Goal: Transaction & Acquisition: Purchase product/service

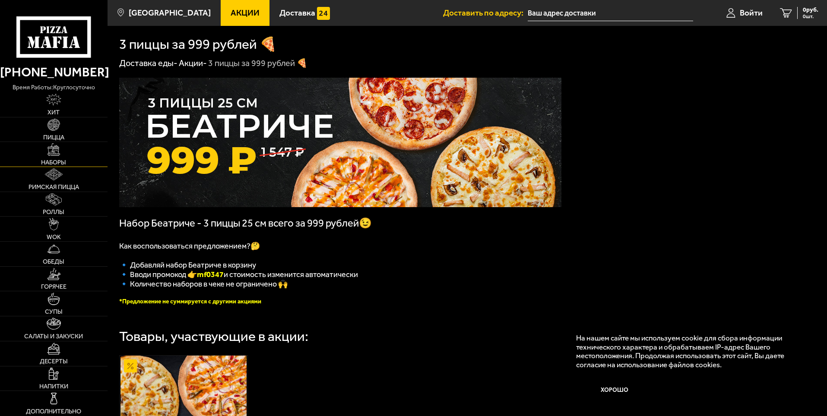
click at [54, 159] on span "Наборы" at bounding box center [53, 162] width 25 height 6
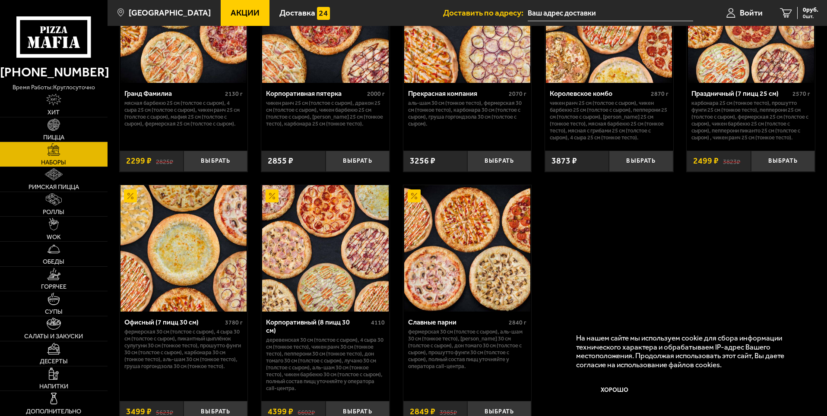
scroll to position [1313, 0]
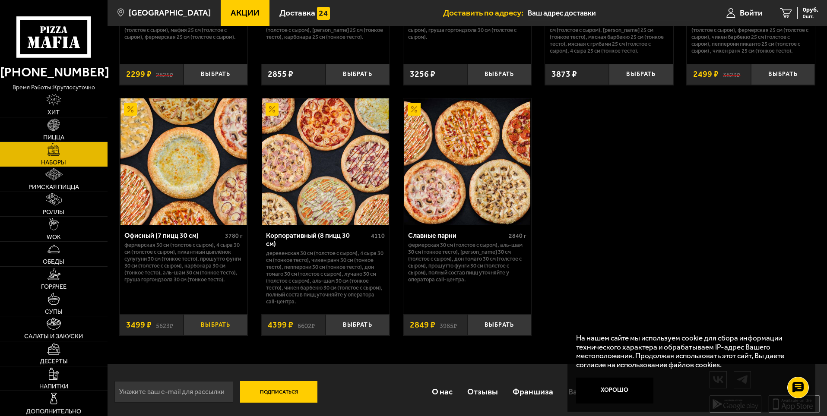
click at [207, 315] on button "Выбрать" at bounding box center [215, 324] width 64 height 21
click at [216, 326] on button "Выбрать" at bounding box center [215, 324] width 64 height 21
click at [217, 316] on button "Выбрать" at bounding box center [215, 324] width 64 height 21
click at [189, 190] on img at bounding box center [183, 161] width 126 height 126
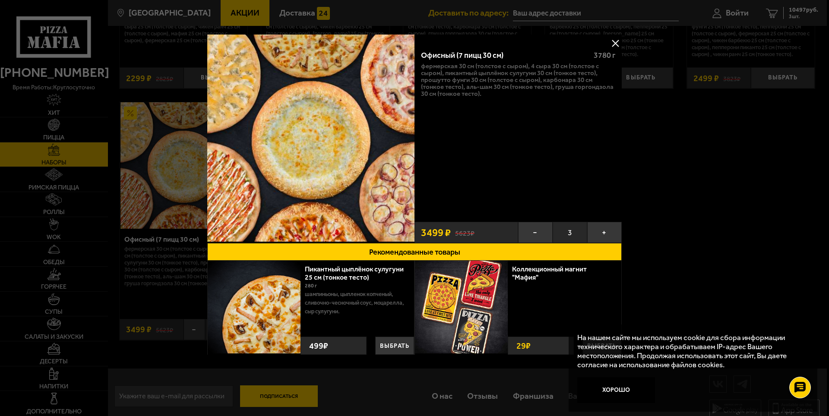
click at [616, 39] on button at bounding box center [615, 43] width 13 height 13
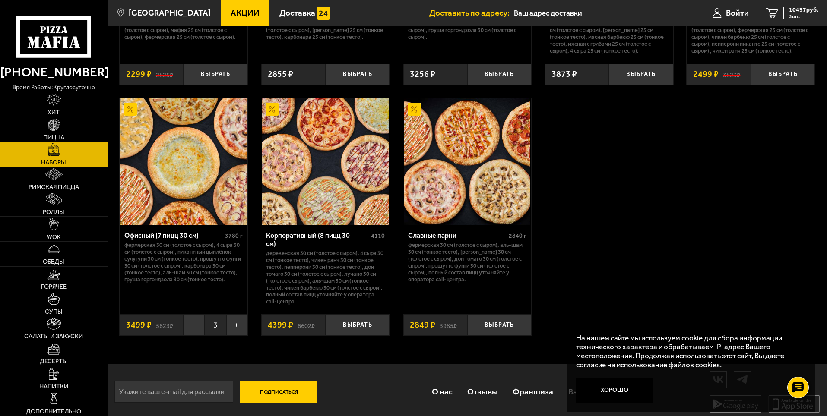
click at [199, 327] on button "−" at bounding box center [193, 324] width 21 height 21
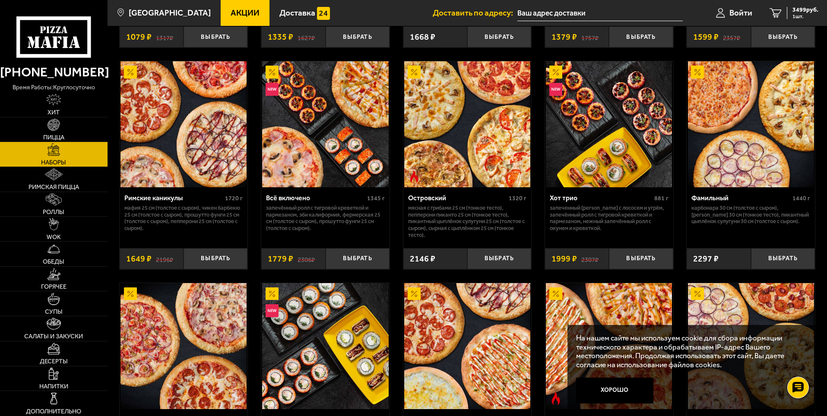
scroll to position [708, 0]
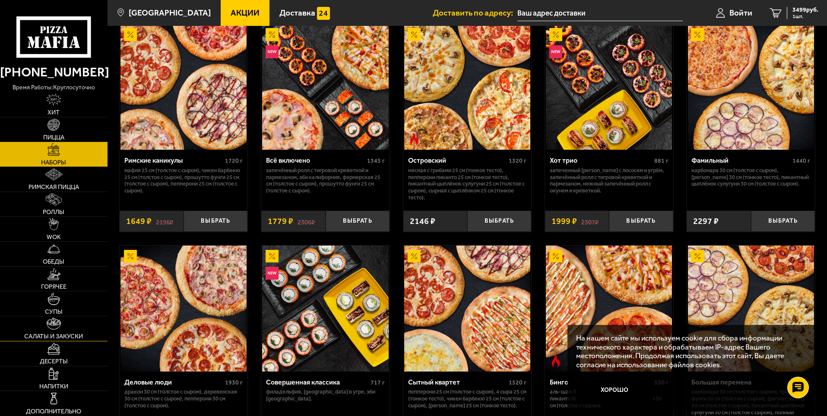
click at [56, 328] on img at bounding box center [54, 324] width 14 height 12
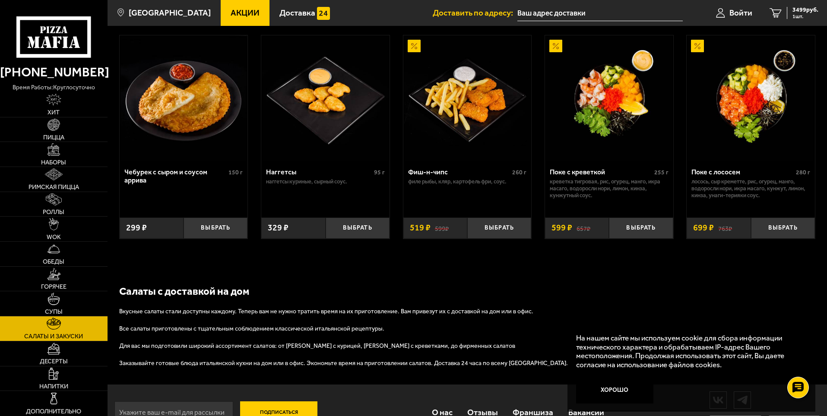
scroll to position [555, 0]
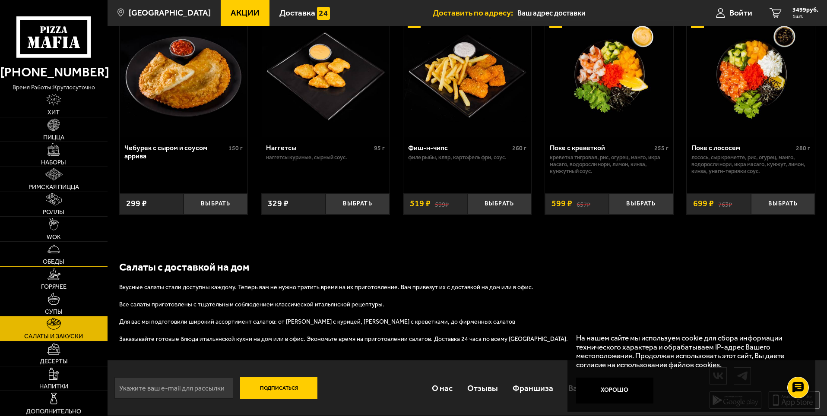
click at [59, 244] on img at bounding box center [53, 249] width 12 height 12
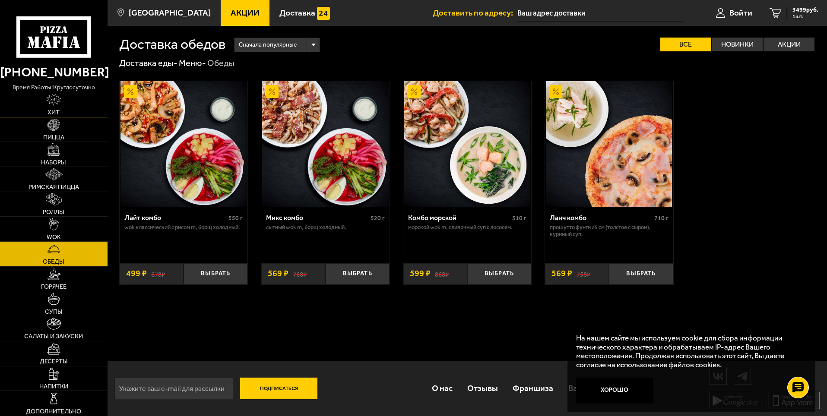
click at [57, 105] on img at bounding box center [53, 100] width 15 height 12
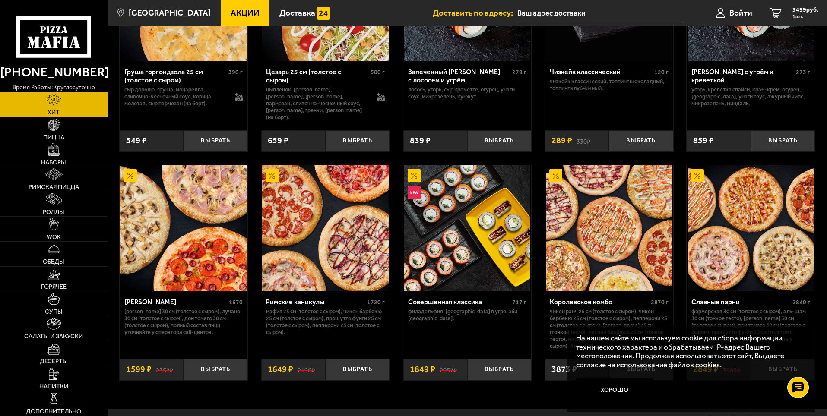
scroll to position [428, 0]
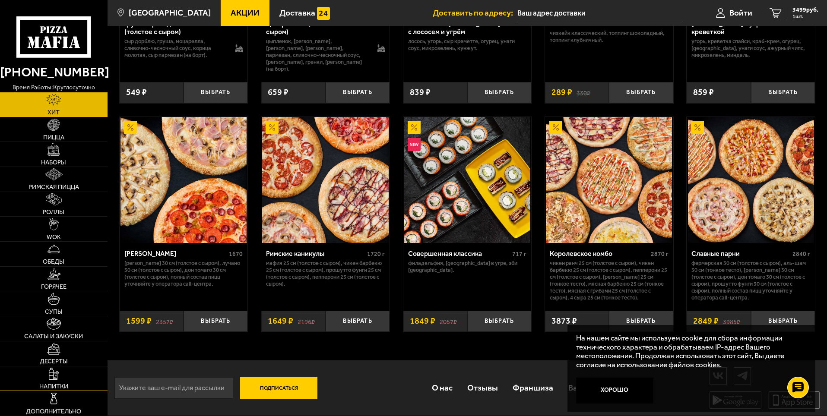
click at [55, 382] on link "Напитки" at bounding box center [53, 378] width 107 height 25
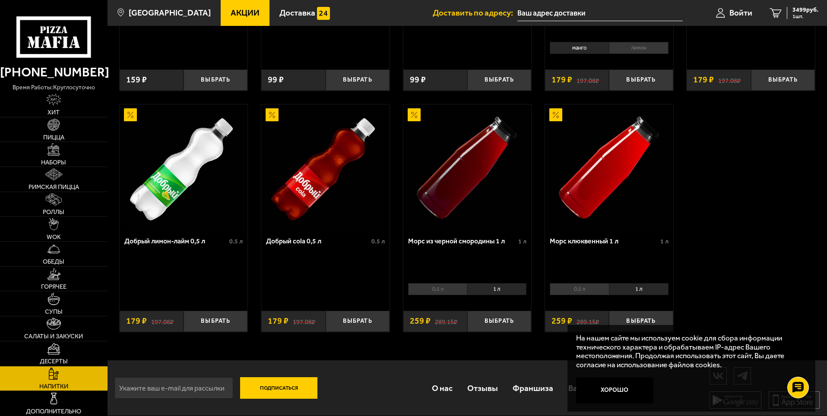
scroll to position [437, 0]
click at [51, 401] on img at bounding box center [53, 398] width 12 height 12
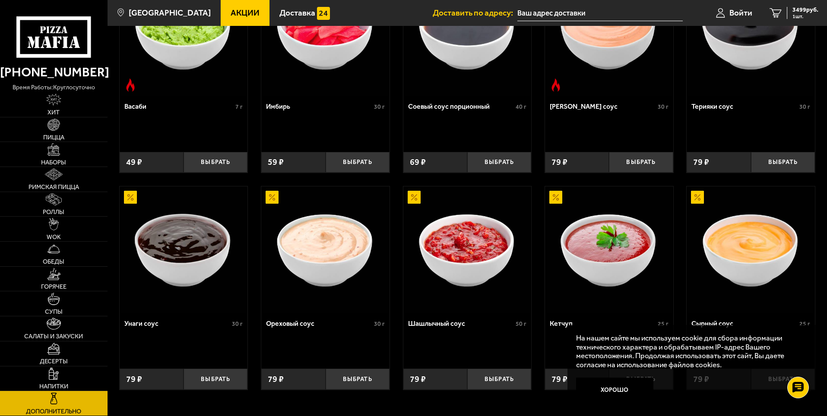
scroll to position [388, 0]
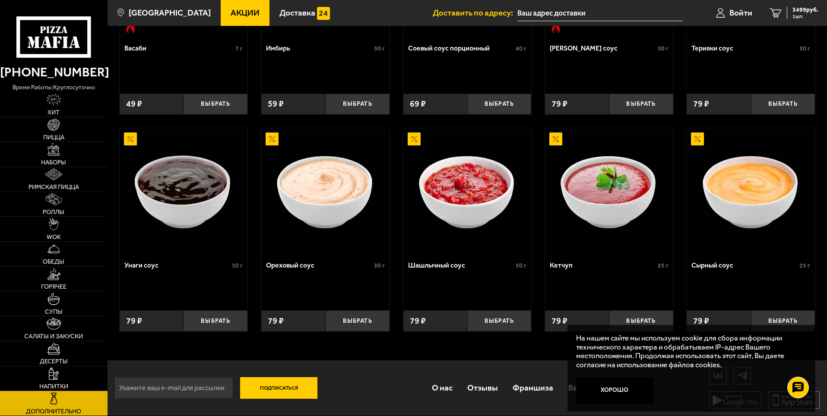
click at [63, 57] on use at bounding box center [53, 36] width 74 height 41
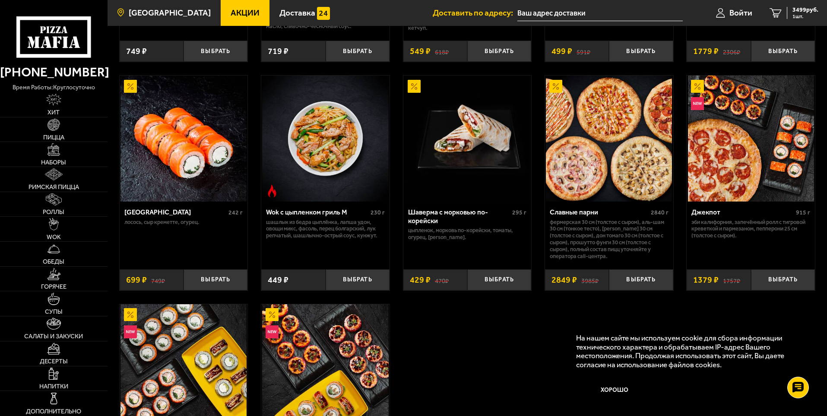
scroll to position [388, 0]
